Goal: Task Accomplishment & Management: Manage account settings

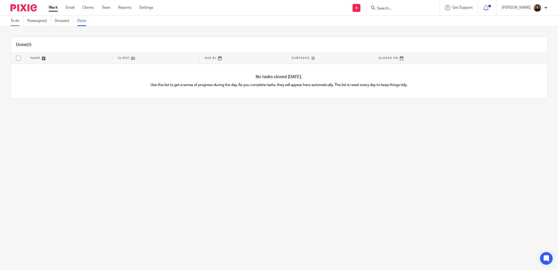
click at [16, 21] on link "To do" at bounding box center [17, 21] width 13 height 10
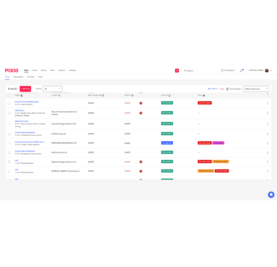
scroll to position [158, 0]
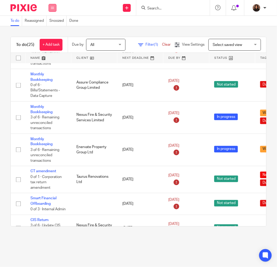
click at [49, 8] on button at bounding box center [53, 8] width 8 height 8
click at [53, 39] on link "Clients" at bounding box center [51, 40] width 12 height 4
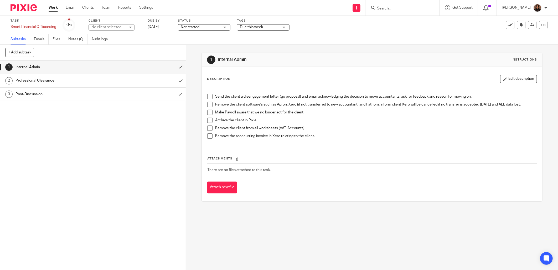
click at [104, 80] on h1 "Professional Clearance" at bounding box center [67, 80] width 103 height 8
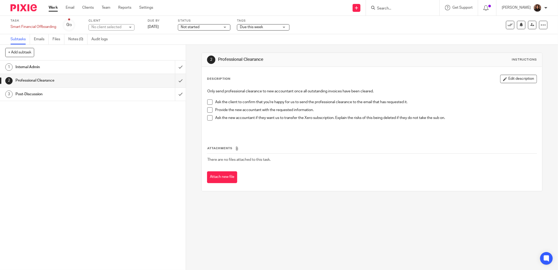
click at [98, 99] on link "3 Post-Discussion" at bounding box center [87, 94] width 175 height 13
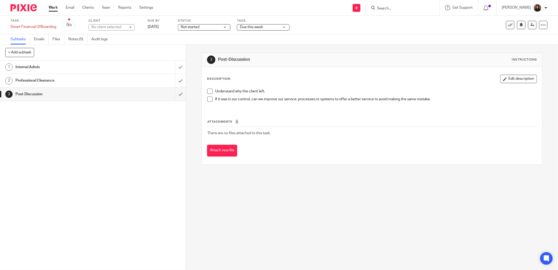
click at [106, 68] on h1 "Internal Admin" at bounding box center [67, 67] width 103 height 8
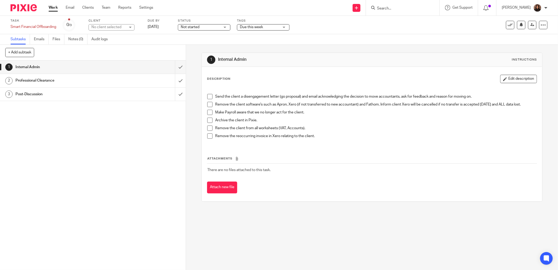
click at [391, 7] on input "Search" at bounding box center [400, 8] width 47 height 5
type input "s"
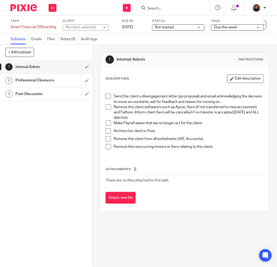
click at [107, 121] on span at bounding box center [108, 123] width 5 height 5
click at [107, 132] on span at bounding box center [108, 131] width 5 height 5
click at [107, 140] on span at bounding box center [108, 138] width 5 height 5
click at [46, 81] on h1 "Professional Clearance" at bounding box center [36, 80] width 40 height 8
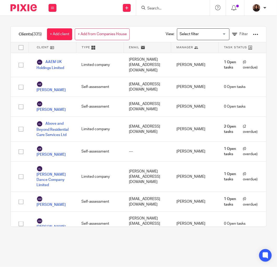
click at [223, 34] on div "View: Loading... Filter" at bounding box center [208, 35] width 101 height 16
click at [232, 34] on icon at bounding box center [234, 34] width 5 height 5
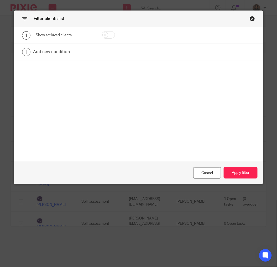
click at [102, 35] on input "checkbox" at bounding box center [108, 34] width 13 height 7
checkbox input "true"
click at [227, 171] on button "Apply filter" at bounding box center [241, 172] width 34 height 11
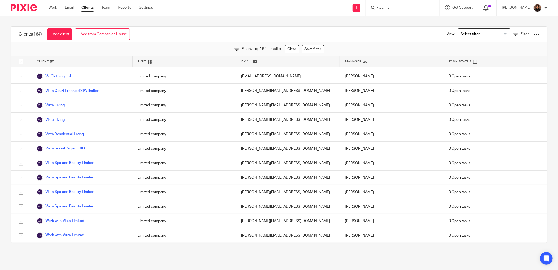
scroll to position [2199, 0]
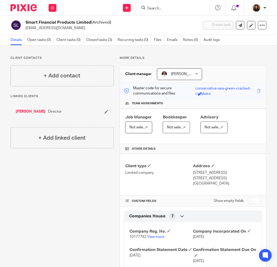
scroll to position [146, 0]
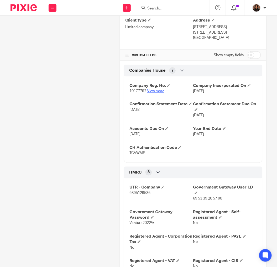
click at [156, 93] on link "View more" at bounding box center [155, 91] width 17 height 4
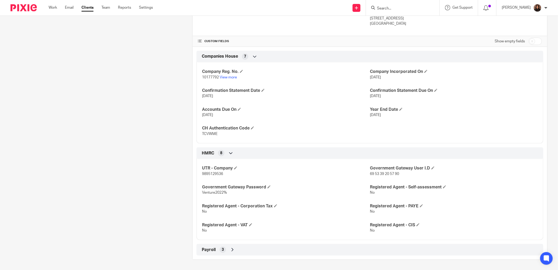
scroll to position [156, 0]
click at [224, 77] on link "View more" at bounding box center [228, 77] width 17 height 4
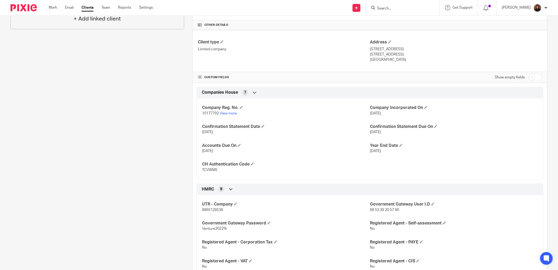
scroll to position [107, 0]
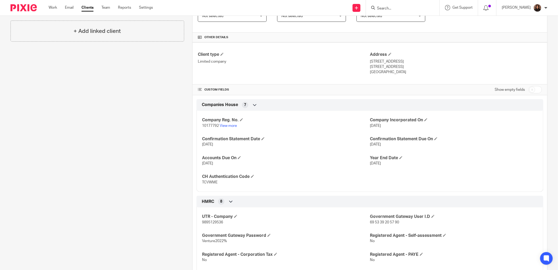
drag, startPoint x: 316, startPoint y: 159, endPoint x: 320, endPoint y: 162, distance: 4.7
click at [277, 159] on h4 "Accounts Due On" at bounding box center [286, 158] width 168 height 6
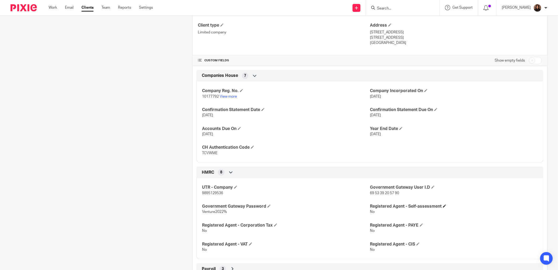
scroll to position [156, 0]
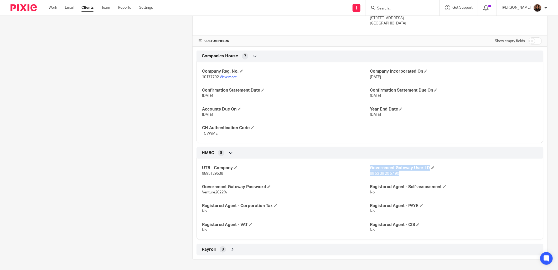
drag, startPoint x: 398, startPoint y: 173, endPoint x: 366, endPoint y: 174, distance: 31.3
click at [277, 174] on div "UTR - Company 9895129536 Government Gateway User I.D 69 53 39 20 57 90 Governme…" at bounding box center [370, 197] width 347 height 85
drag, startPoint x: 366, startPoint y: 174, endPoint x: 378, endPoint y: 178, distance: 12.2
click at [277, 177] on div "UTR - Company 9895129536 Government Gateway User I.D 69 53 39 20 57 90 Governme…" at bounding box center [370, 197] width 347 height 85
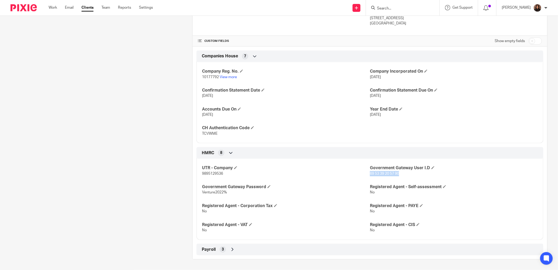
drag, startPoint x: 368, startPoint y: 173, endPoint x: 397, endPoint y: 173, distance: 28.6
click at [277, 173] on span "69 53 39 20 57 90" at bounding box center [384, 174] width 29 height 4
copy span "69 53 39 20 57 90"
click at [277, 131] on p "TCVWME" at bounding box center [286, 133] width 168 height 5
drag, startPoint x: 225, startPoint y: 191, endPoint x: 201, endPoint y: 193, distance: 24.2
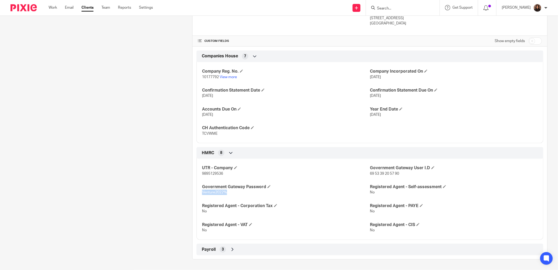
click at [202, 193] on span "Venture2022%" at bounding box center [214, 192] width 25 height 4
copy span "Venture2022%"
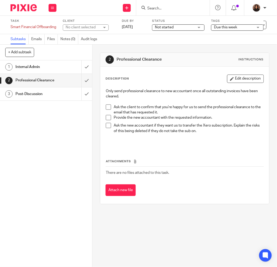
click at [48, 66] on h1 "Internal Admin" at bounding box center [36, 67] width 40 height 8
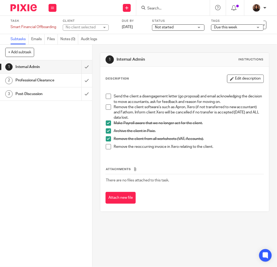
click at [109, 148] on li "Remove the reoccurring invoice in Xero relating to the client." at bounding box center [185, 148] width 158 height 8
click at [107, 146] on span at bounding box center [108, 146] width 5 height 5
click at [46, 81] on h1 "Professional Clearance" at bounding box center [36, 80] width 40 height 8
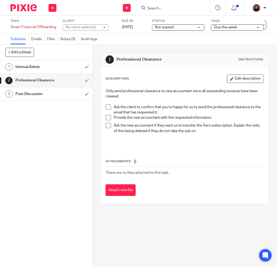
click at [107, 106] on span at bounding box center [108, 107] width 5 height 5
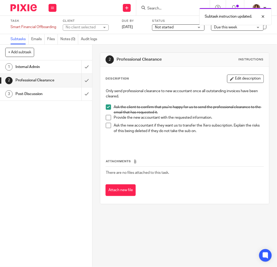
click at [41, 98] on h1 "Post-Discussion" at bounding box center [36, 94] width 40 height 8
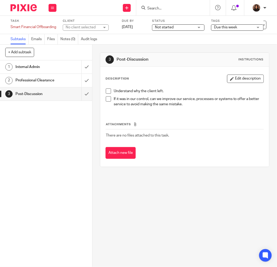
click at [45, 84] on h1 "Professional Clearance" at bounding box center [36, 80] width 40 height 8
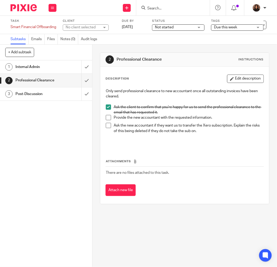
click at [49, 67] on h1 "Internal Admin" at bounding box center [36, 67] width 40 height 8
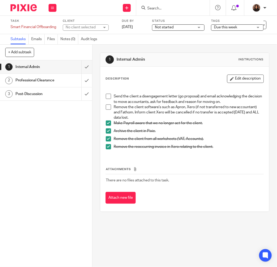
click at [41, 80] on h1 "Professional Clearance" at bounding box center [36, 80] width 40 height 8
